Goal: Task Accomplishment & Management: Complete application form

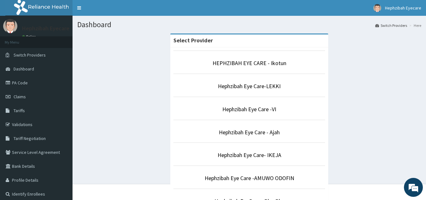
scroll to position [174, 0]
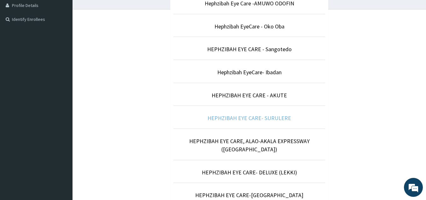
click at [274, 118] on link "HEPHZIBAH EYE CARE- SURULERE" at bounding box center [249, 117] width 84 height 7
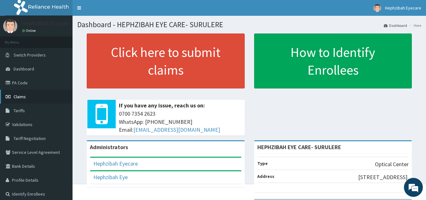
click at [27, 99] on link "Claims" at bounding box center [36, 97] width 73 height 14
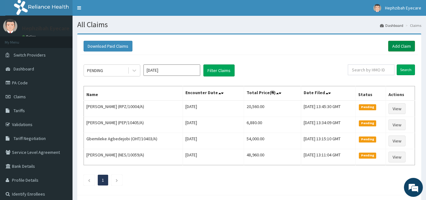
click at [395, 43] on link "Add Claim" at bounding box center [401, 46] width 27 height 11
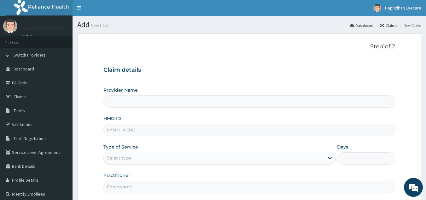
click at [206, 132] on input "HMO ID" at bounding box center [249, 130] width 292 height 12
type input "HEPHZIBAH EYE CARE- SURULERE"
type input "PEP/10282/A"
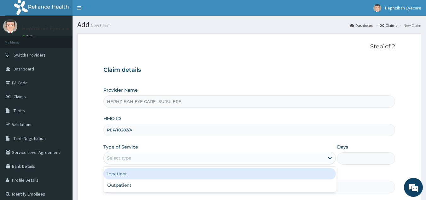
click at [210, 156] on div "Select type" at bounding box center [214, 158] width 220 height 10
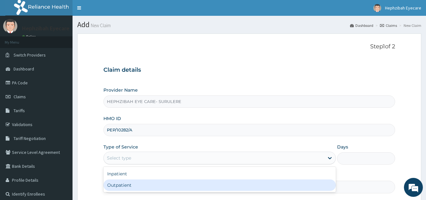
click at [172, 185] on div "Outpatient" at bounding box center [219, 184] width 232 height 11
type input "1"
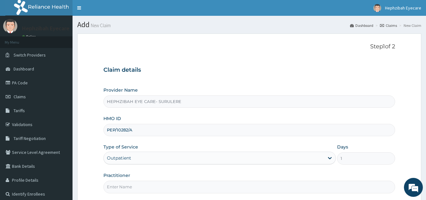
click at [171, 186] on input "Practitioner" at bounding box center [249, 186] width 292 height 12
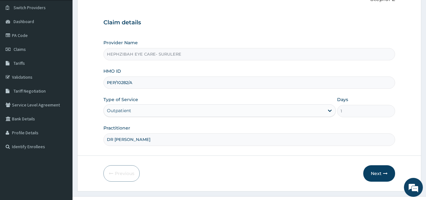
scroll to position [60, 0]
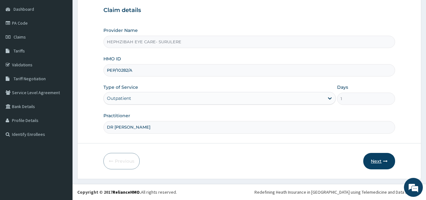
type input "DR ANDY"
click at [377, 166] on button "Next" at bounding box center [379, 161] width 32 height 16
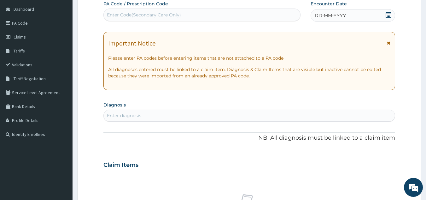
click at [223, 16] on div "Enter Code(Secondary Care Only)" at bounding box center [202, 15] width 197 height 10
type input "PA/ED47FF"
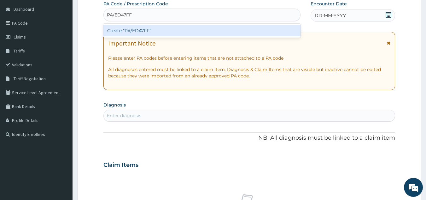
click at [214, 32] on div "Create "PA/ED47FF"" at bounding box center [201, 30] width 197 height 11
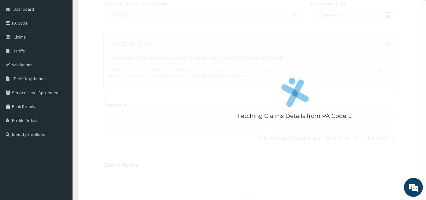
scroll to position [69, 0]
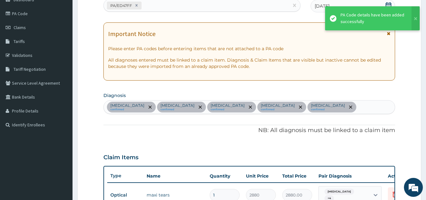
click at [207, 119] on div "PA Code / Prescription Code PA/ED47FF Encounter Date 14-10-2025 Important Notic…" at bounding box center [249, 141] width 292 height 301
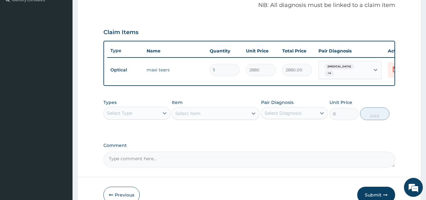
scroll to position [208, 0]
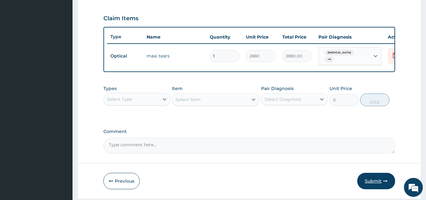
click at [365, 180] on button "Submit" at bounding box center [376, 180] width 38 height 16
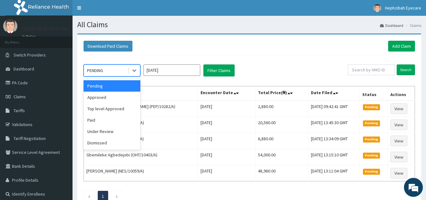
click at [128, 68] on div at bounding box center [134, 70] width 12 height 11
click at [114, 97] on div "Approved" at bounding box center [112, 96] width 57 height 11
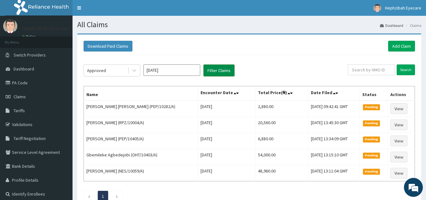
click at [224, 67] on button "Filter Claims" at bounding box center [218, 70] width 31 height 12
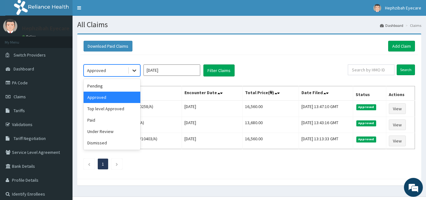
click at [134, 67] on icon at bounding box center [134, 70] width 6 height 6
click at [104, 85] on div "Pending" at bounding box center [112, 85] width 57 height 11
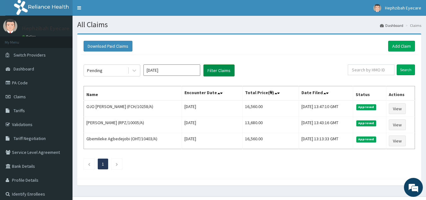
click at [218, 68] on button "Filter Claims" at bounding box center [218, 70] width 31 height 12
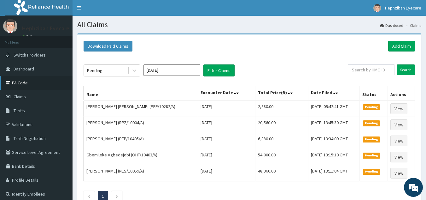
click at [33, 88] on link "PA Code" at bounding box center [36, 83] width 73 height 14
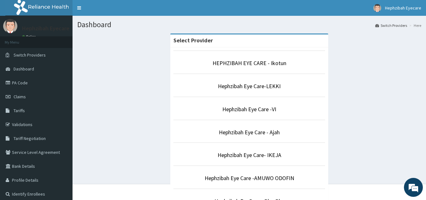
scroll to position [174, 0]
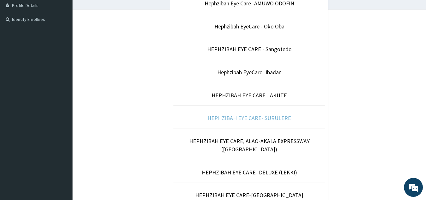
click at [260, 119] on link "HEPHZIBAH EYE CARE- SURULERE" at bounding box center [249, 117] width 84 height 7
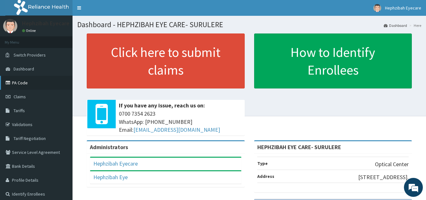
click at [34, 81] on link "PA Code" at bounding box center [36, 83] width 73 height 14
